Goal: Go to known website: Access a specific website the user already knows

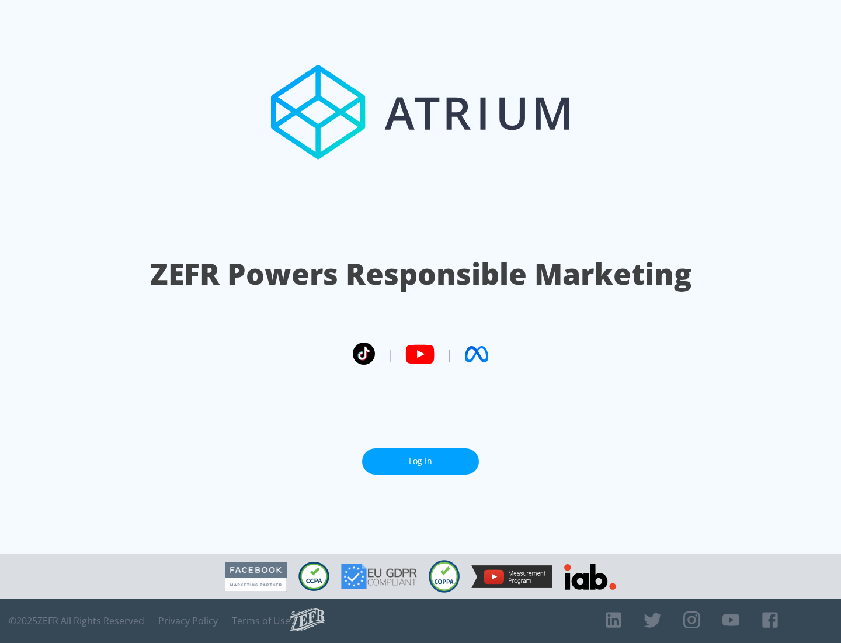
click at [421, 461] on link "Log In" at bounding box center [420, 461] width 117 height 26
